Goal: Navigation & Orientation: Understand site structure

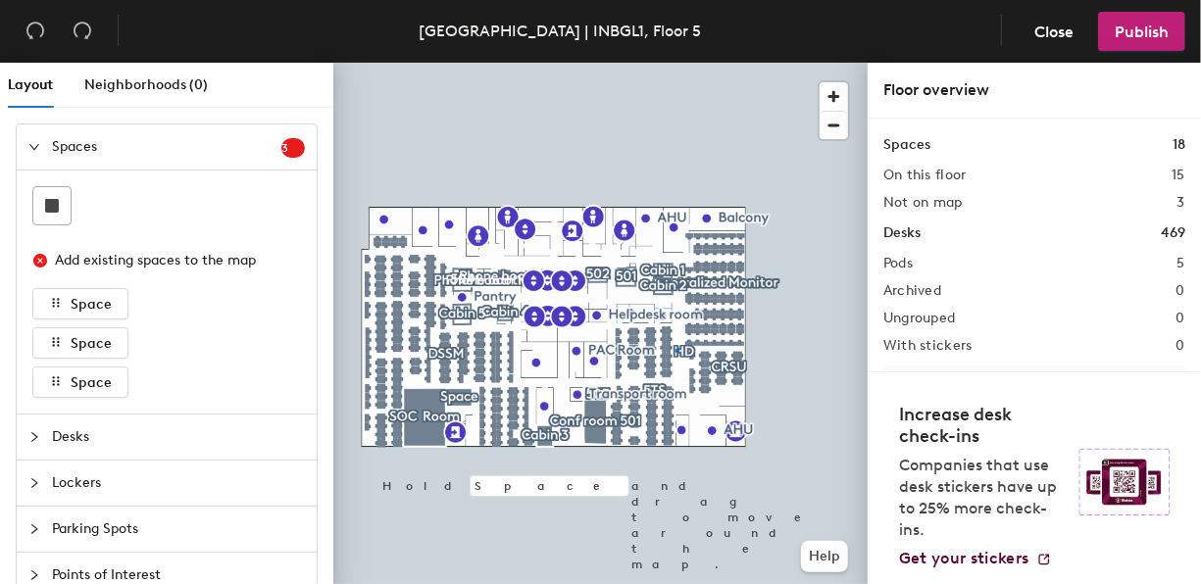
click at [676, 63] on div at bounding box center [600, 63] width 534 height 0
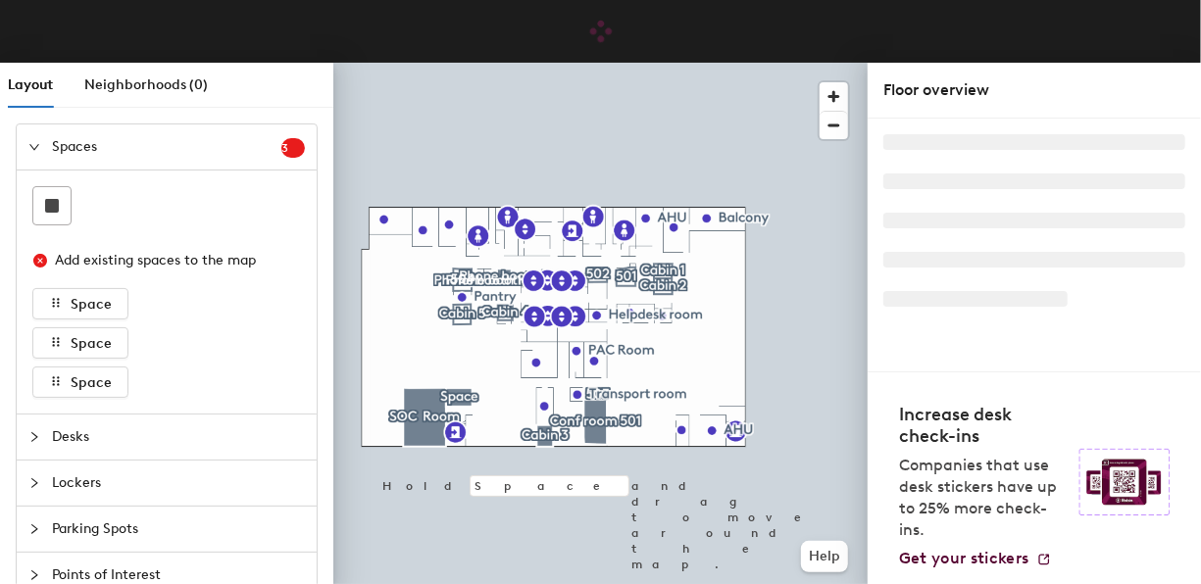
click at [138, 131] on span "Spaces" at bounding box center [166, 146] width 229 height 45
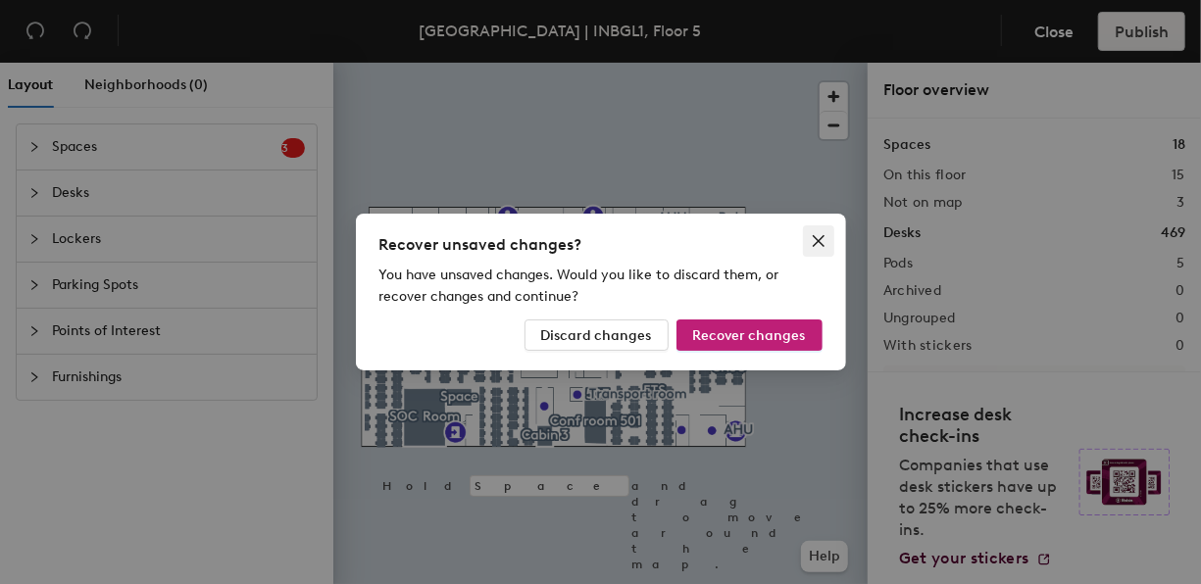
click at [822, 243] on icon "close" at bounding box center [818, 241] width 16 height 16
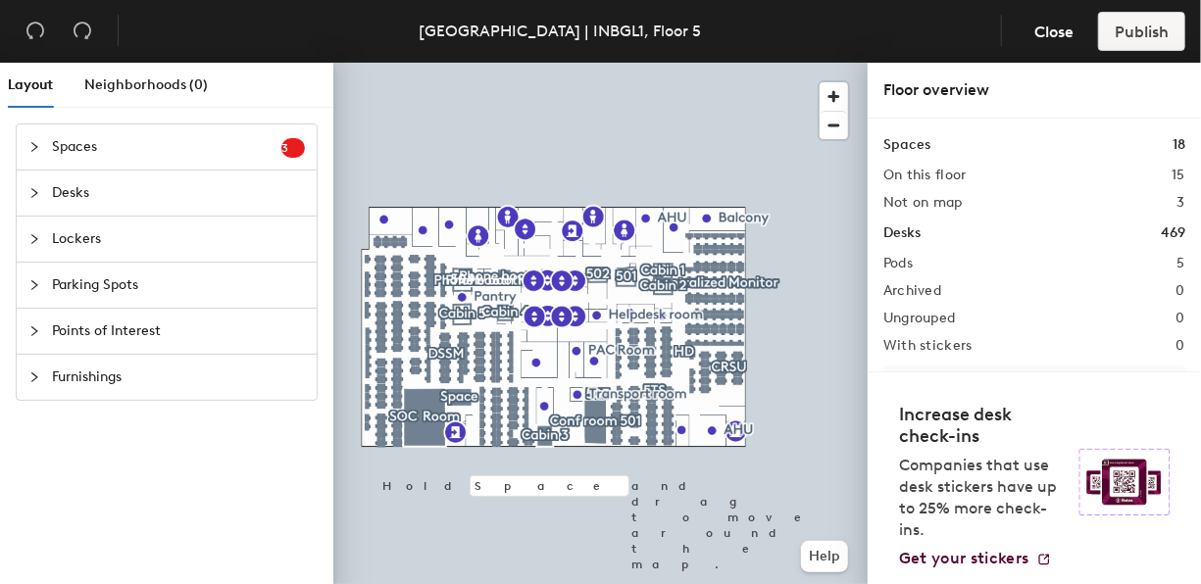
click at [674, 63] on div at bounding box center [600, 63] width 534 height 0
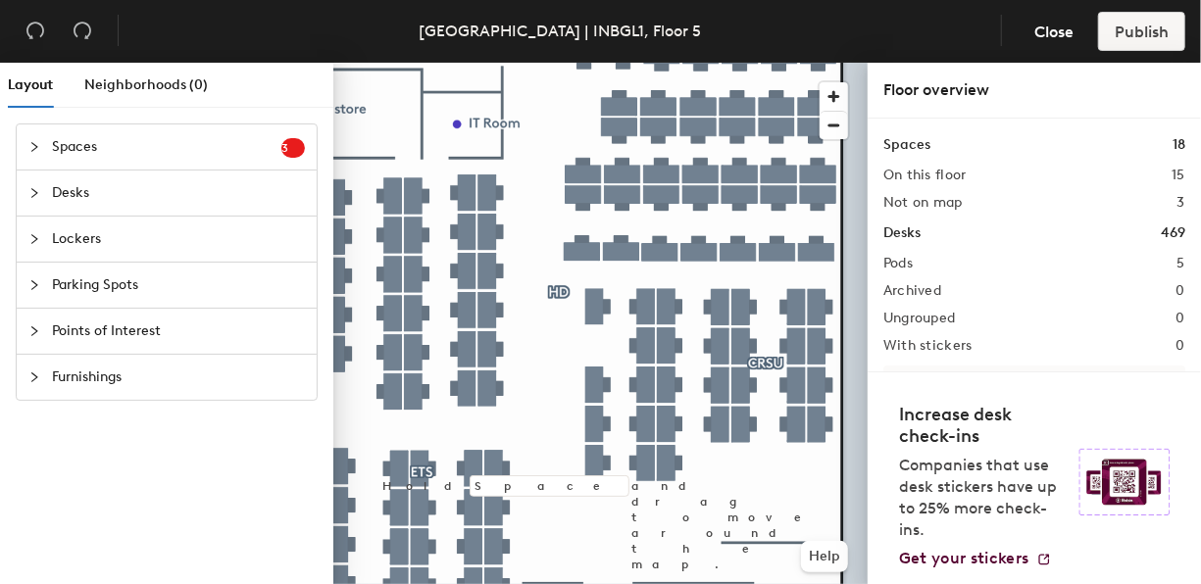
click at [111, 200] on span "Desks" at bounding box center [178, 193] width 253 height 45
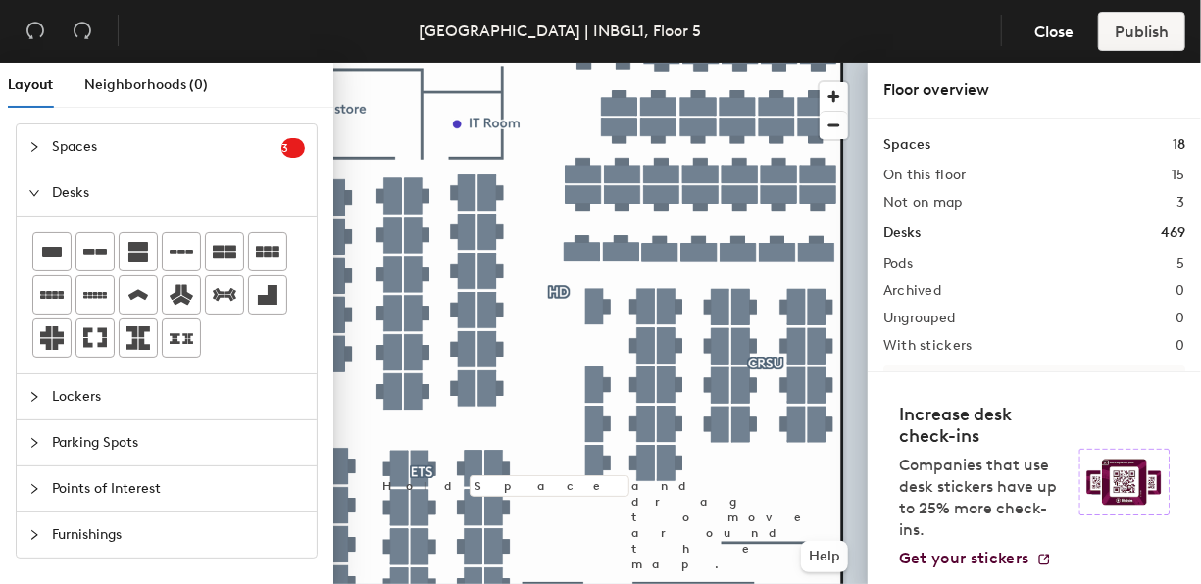
click at [78, 520] on span "Furnishings" at bounding box center [178, 535] width 253 height 45
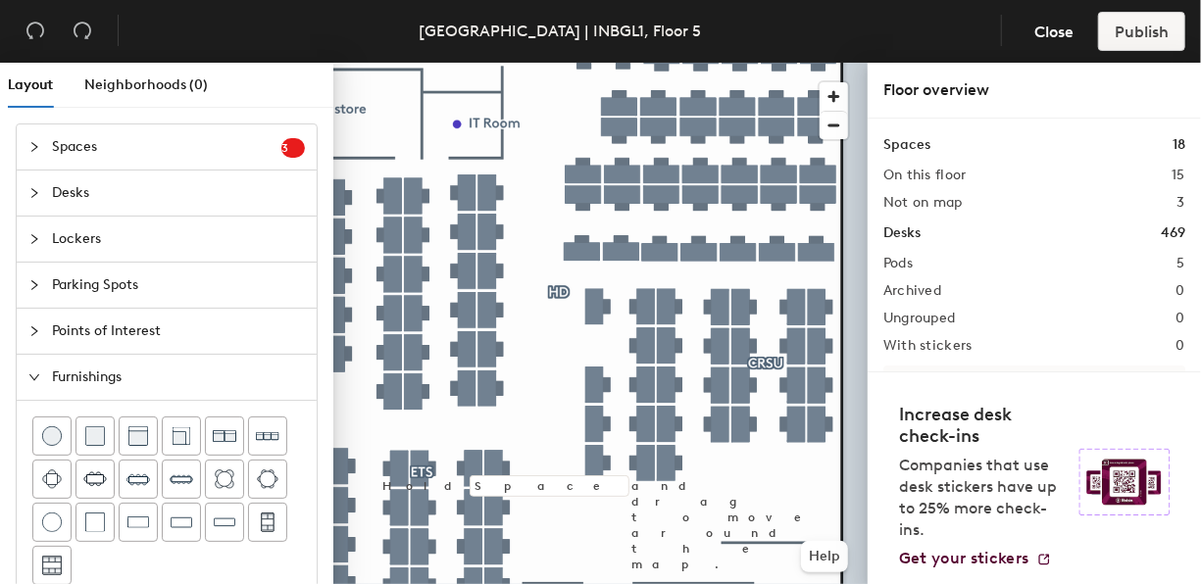
click at [97, 331] on span "Points of Interest" at bounding box center [178, 331] width 253 height 45
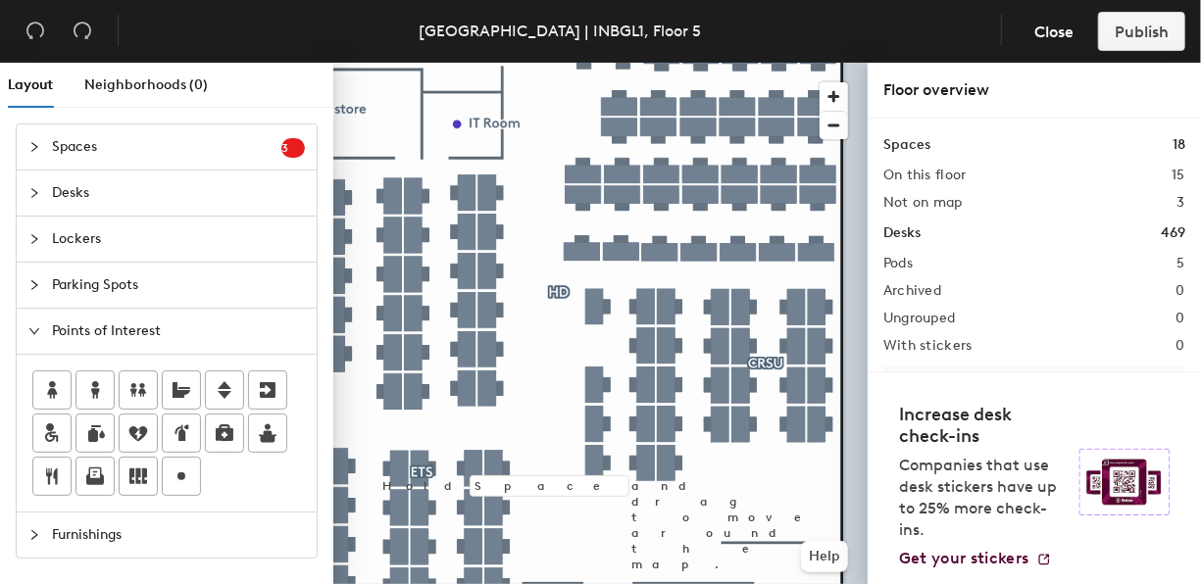
click at [83, 145] on span "Spaces" at bounding box center [166, 146] width 229 height 45
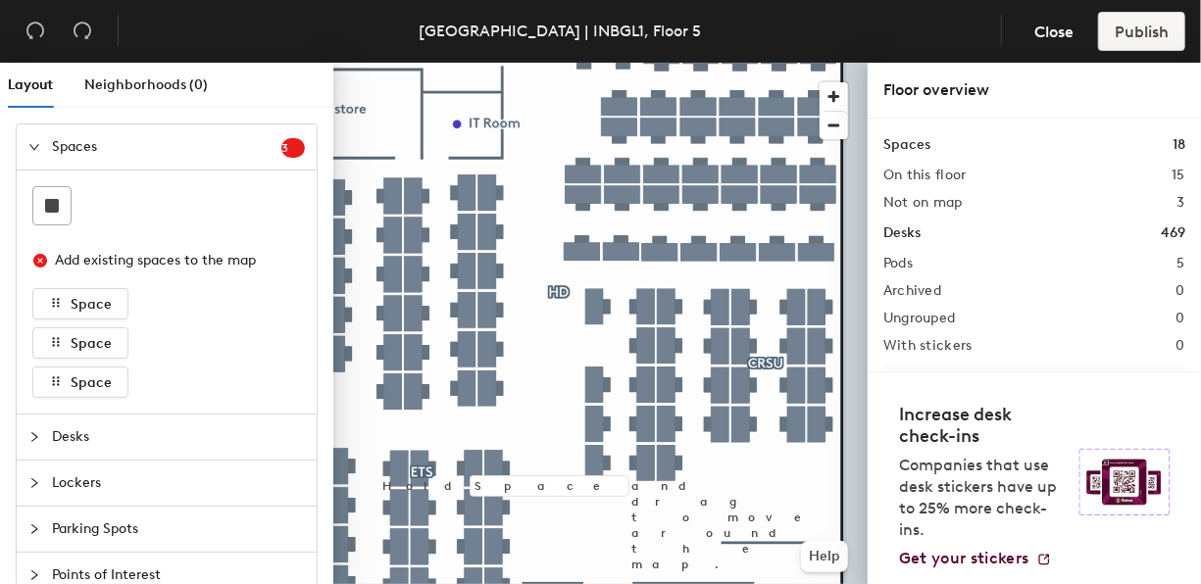
click at [75, 431] on span "Desks" at bounding box center [178, 437] width 253 height 45
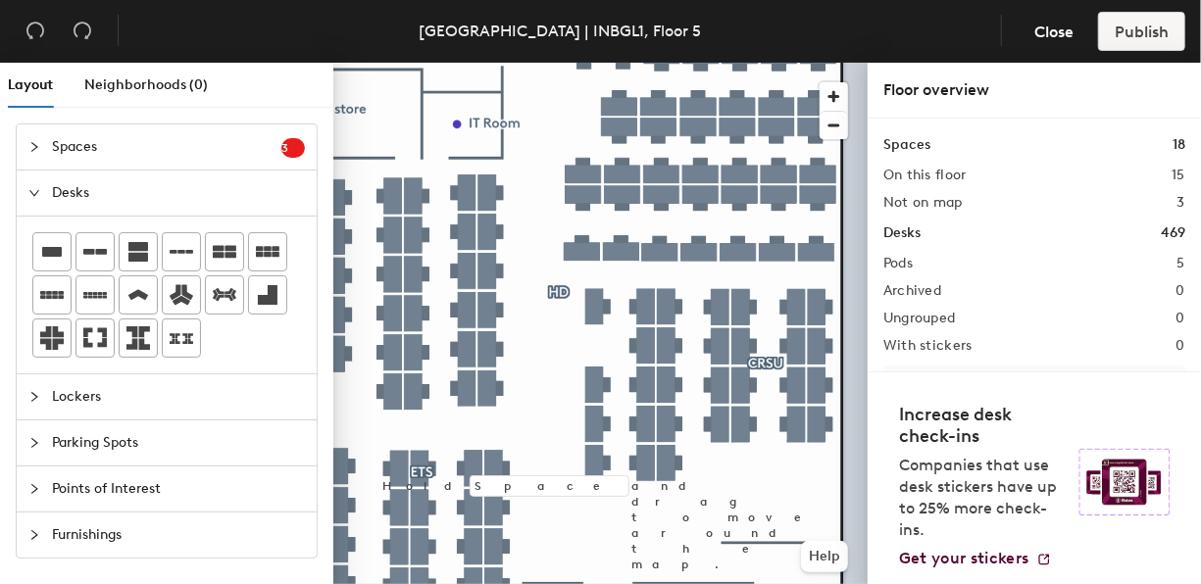
click at [53, 374] on span "Lockers" at bounding box center [178, 396] width 253 height 45
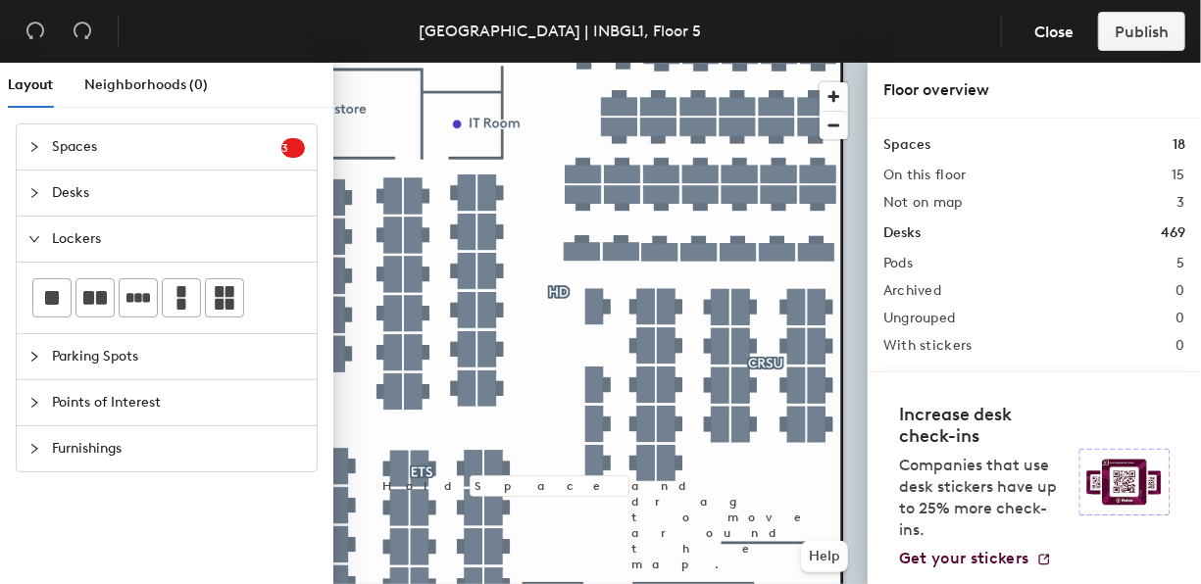
click at [61, 357] on span "Parking Spots" at bounding box center [178, 356] width 253 height 45
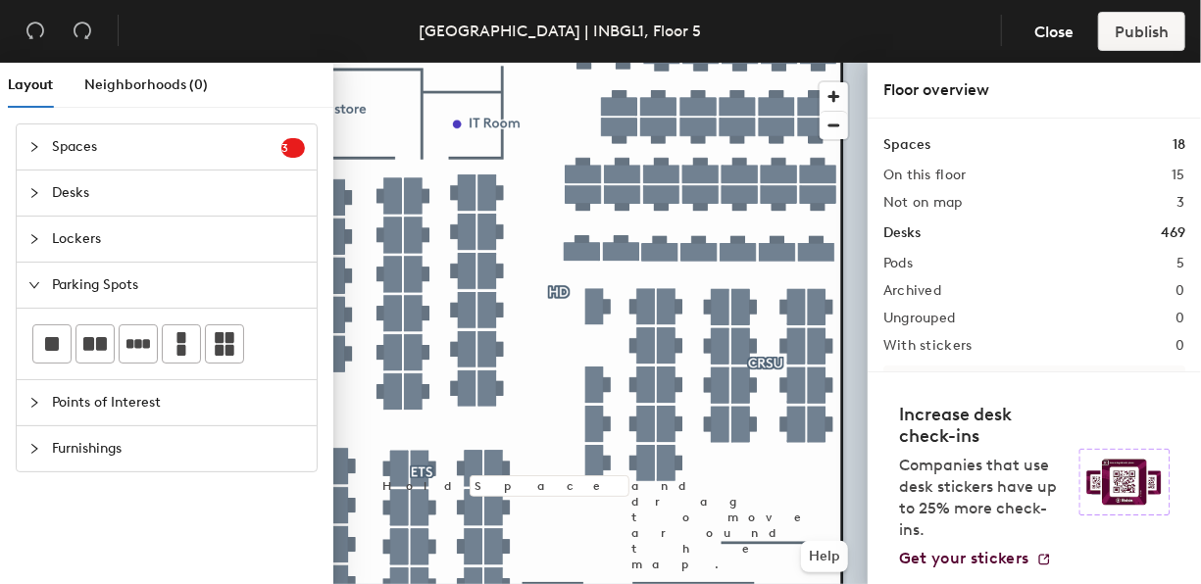
click at [70, 398] on span "Points of Interest" at bounding box center [178, 402] width 253 height 45
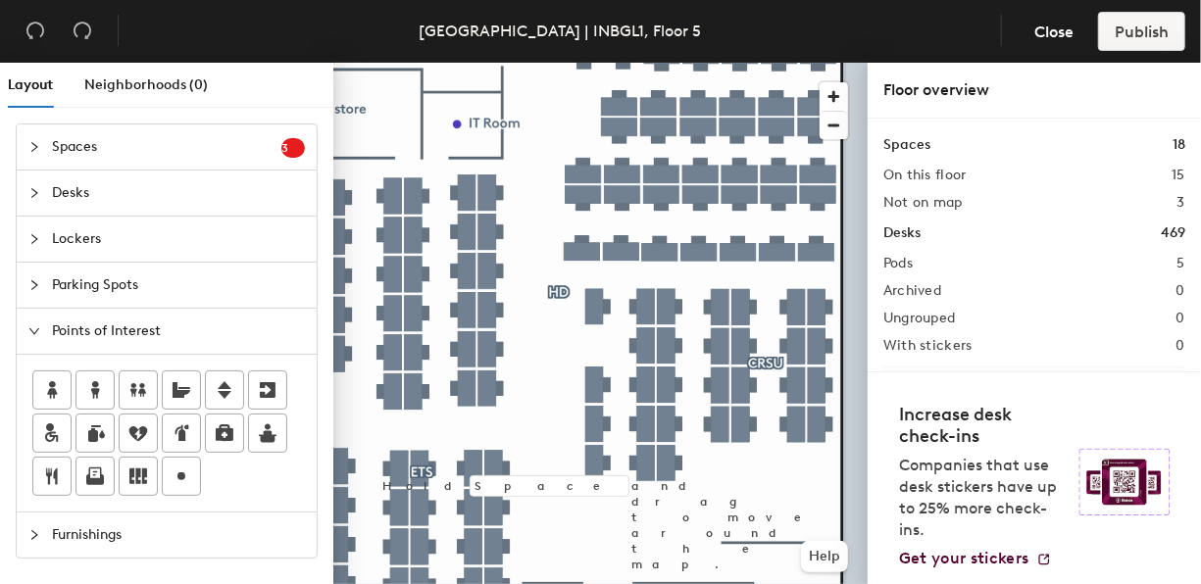
click at [89, 522] on span "Furnishings" at bounding box center [178, 535] width 253 height 45
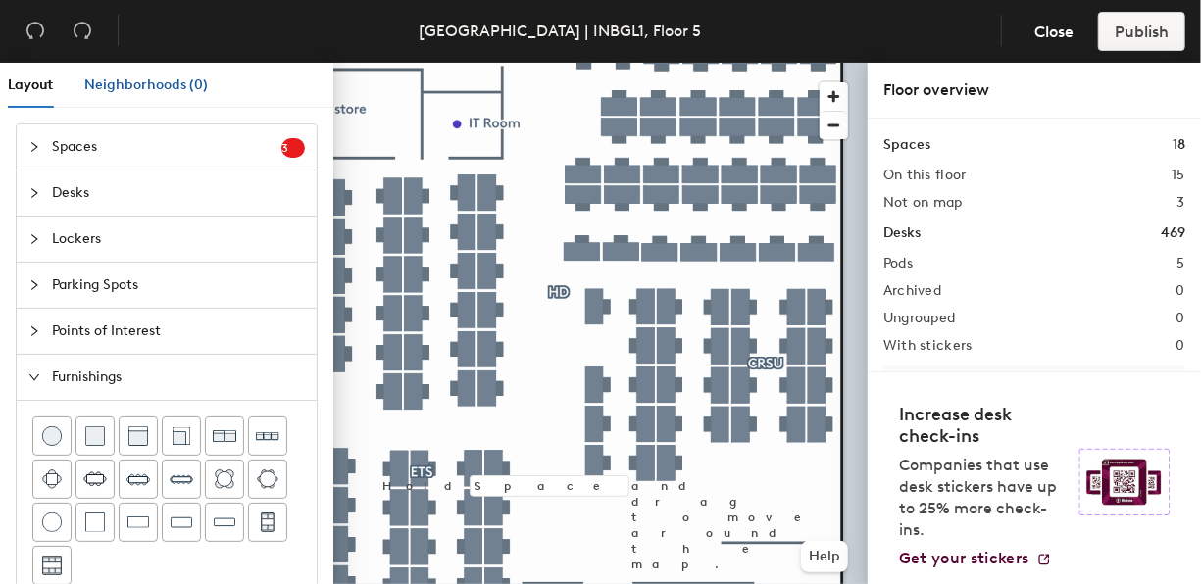
click at [113, 90] on span "Neighborhoods (0)" at bounding box center [145, 84] width 123 height 17
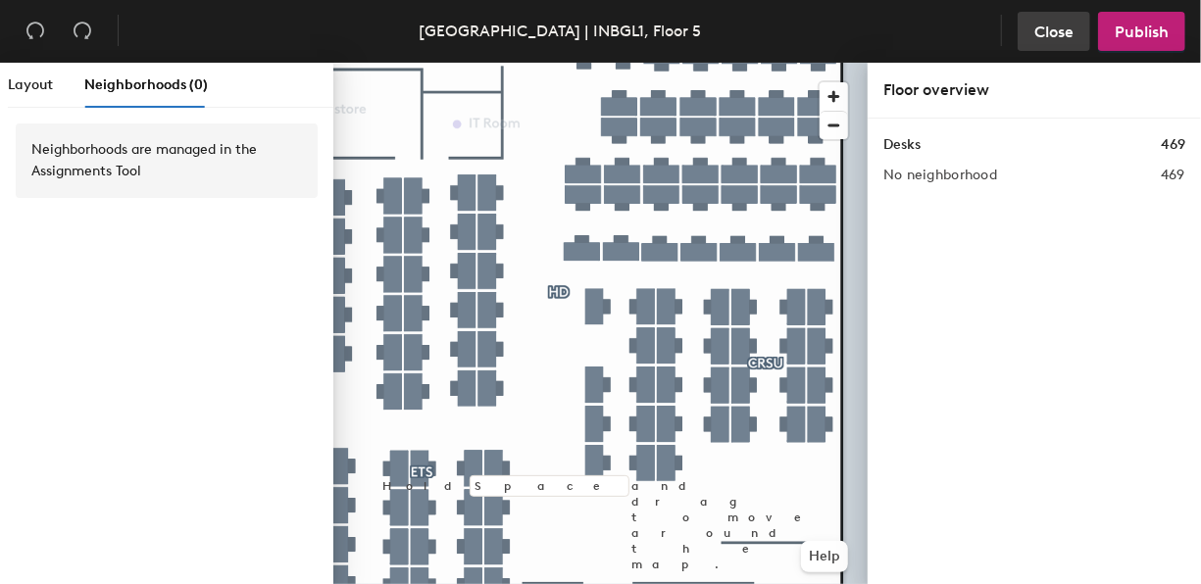
click at [1081, 33] on button "Close" at bounding box center [1053, 31] width 73 height 39
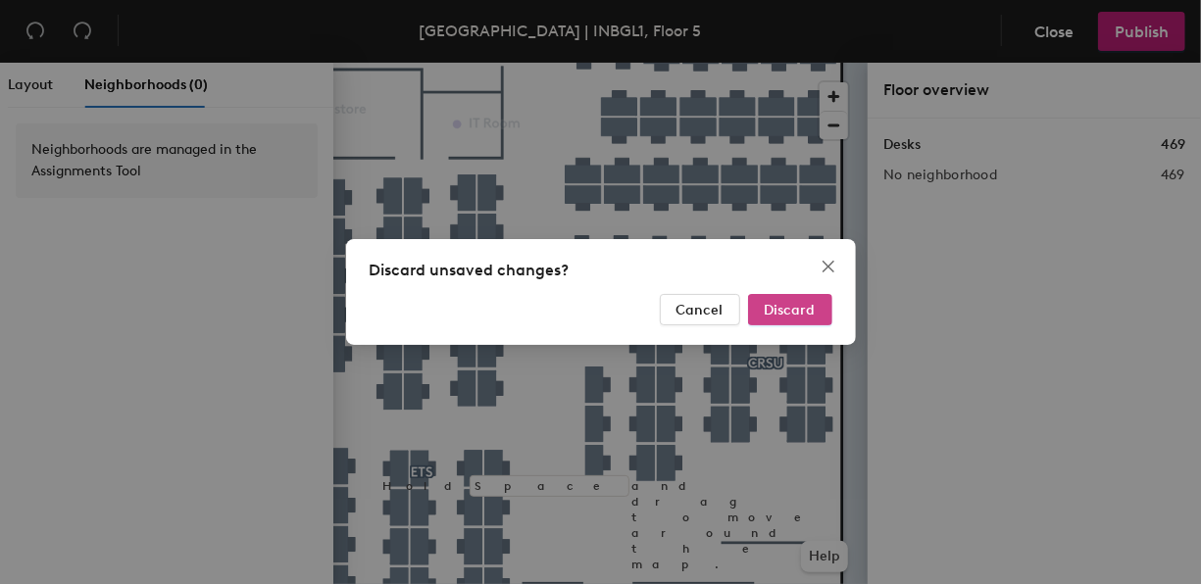
click at [805, 311] on span "Discard" at bounding box center [789, 310] width 51 height 17
